Goal: Check status: Check status

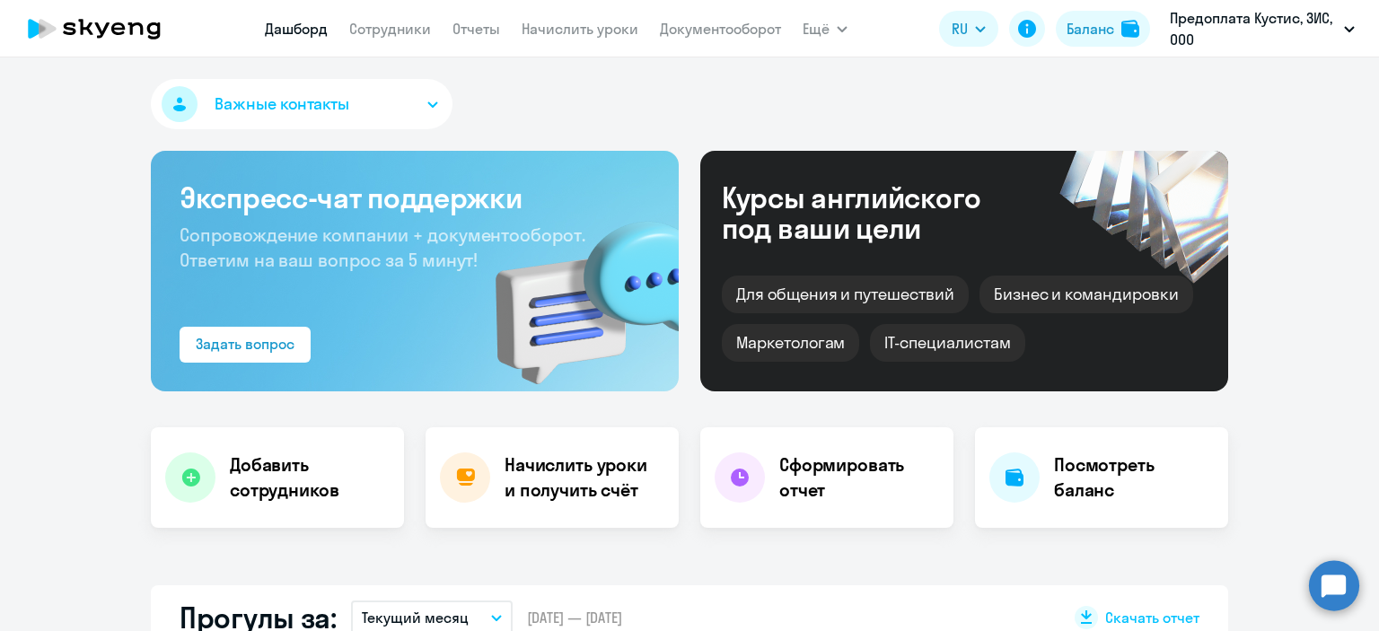
select select "30"
click at [1227, 21] on p "Предоплата Кустис, ЗИС, ООО" at bounding box center [1253, 28] width 167 height 43
click at [1093, 32] on div "Баланс" at bounding box center [1091, 29] width 48 height 22
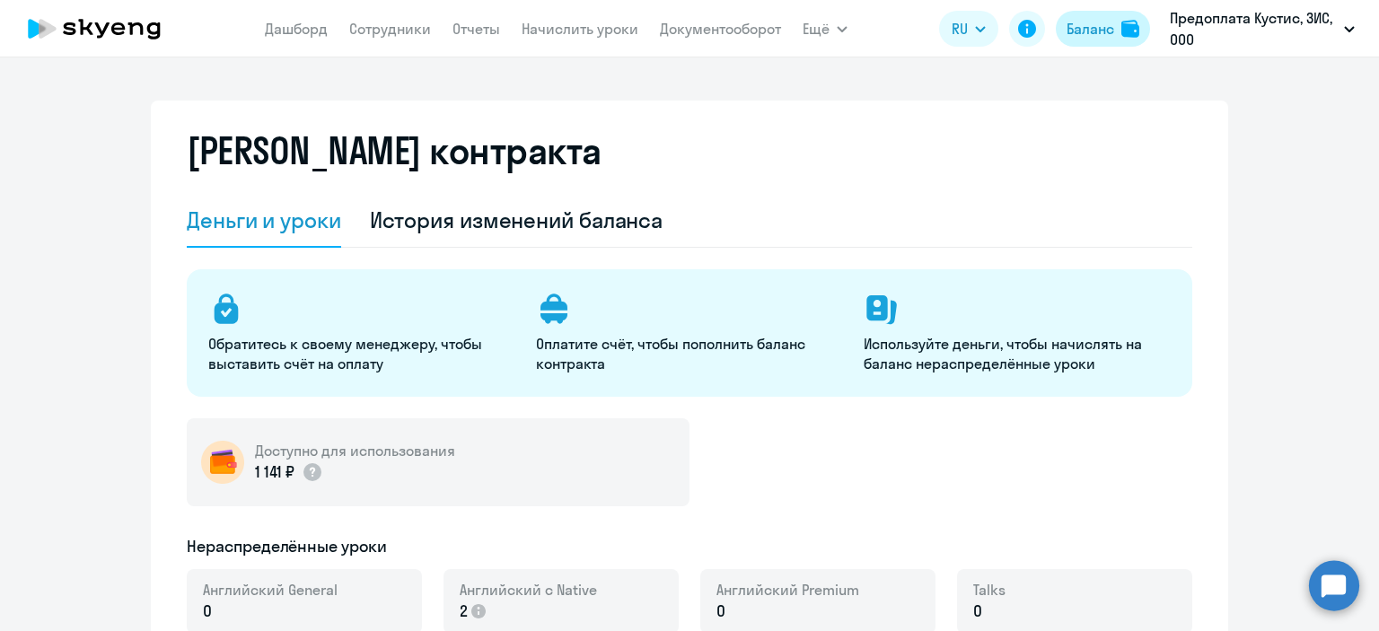
select select "english_adult_not_native_speaker"
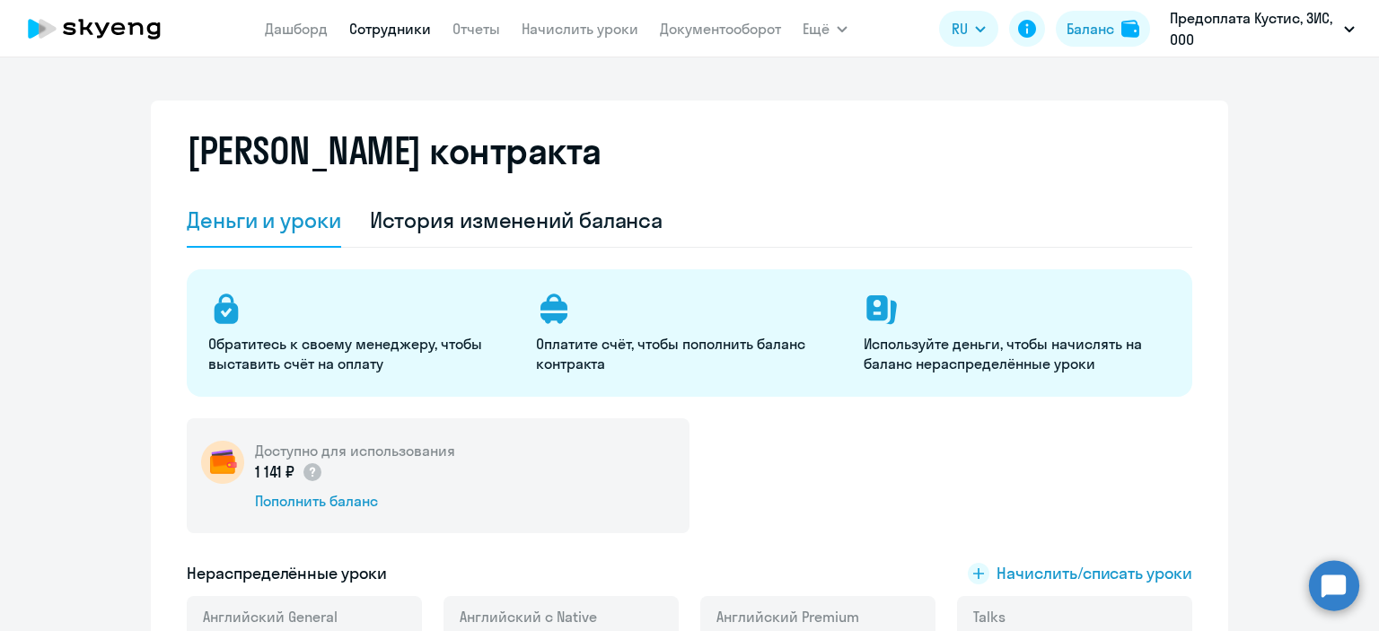
click at [382, 34] on link "Сотрудники" at bounding box center [390, 29] width 82 height 18
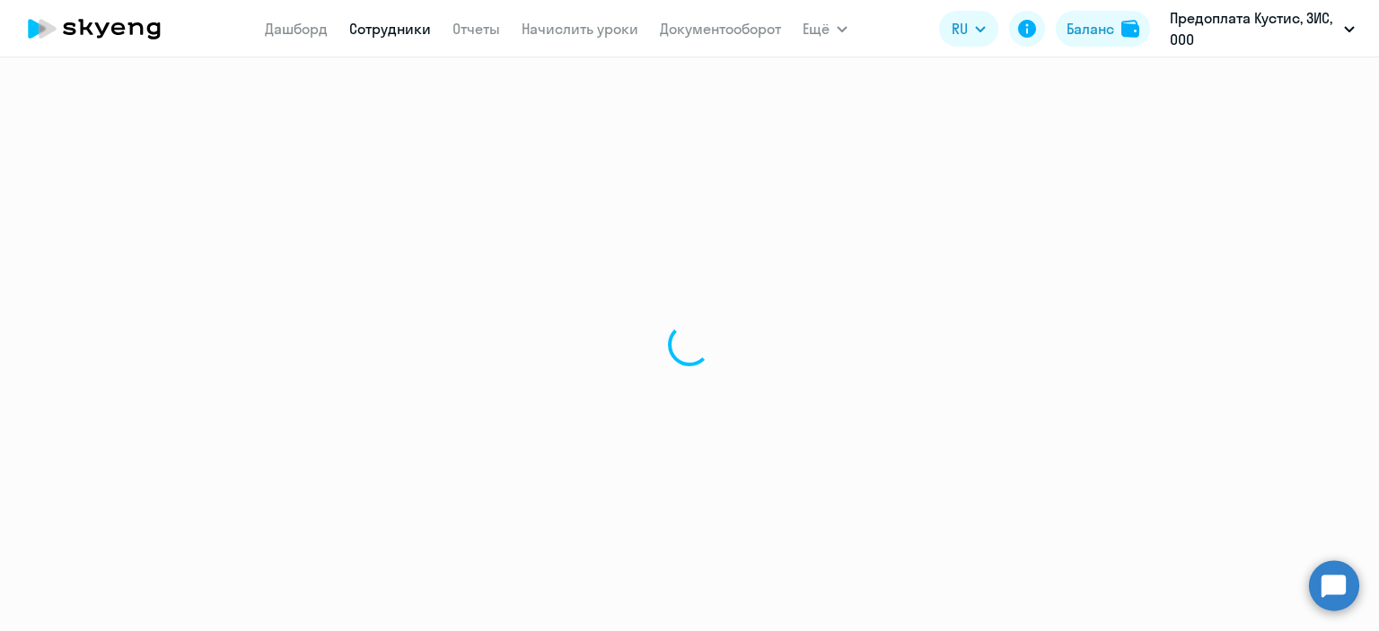
select select "30"
